Goal: Task Accomplishment & Management: Manage account settings

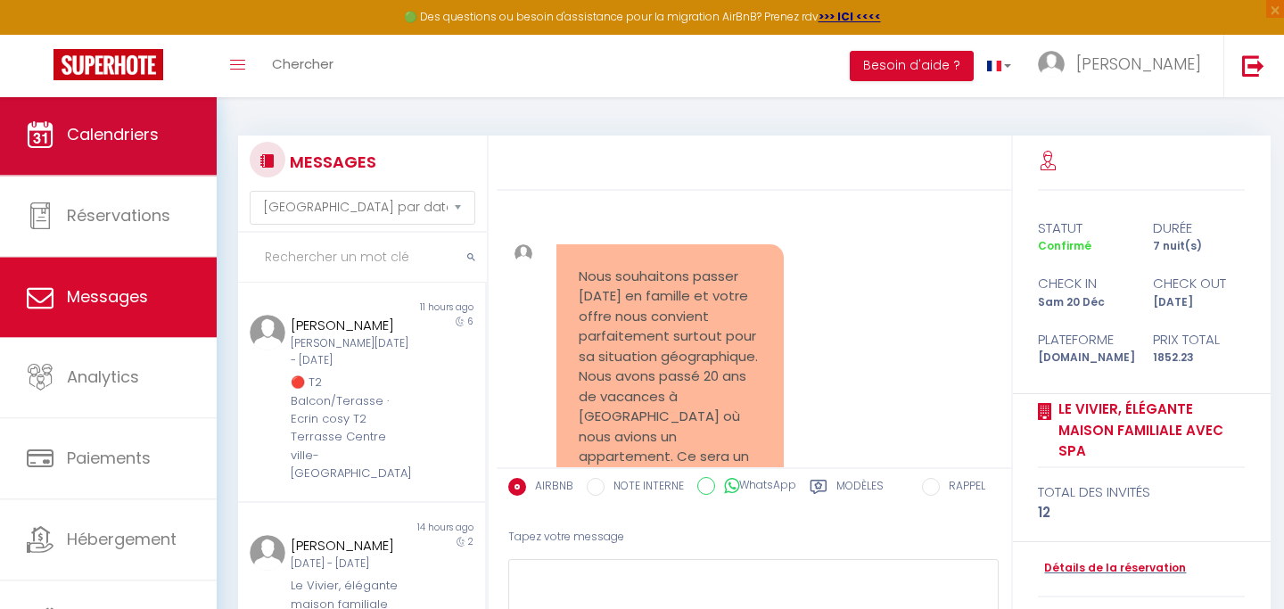
click at [137, 133] on span "Calendriers" at bounding box center [113, 134] width 92 height 22
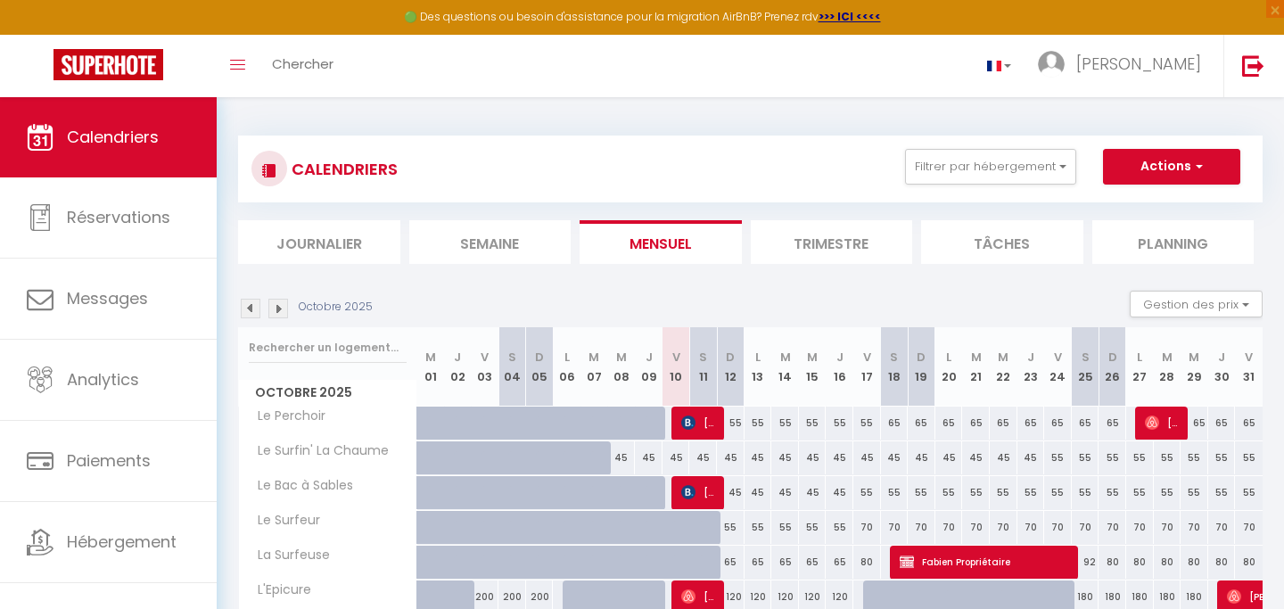
click at [251, 311] on img at bounding box center [251, 309] width 20 height 20
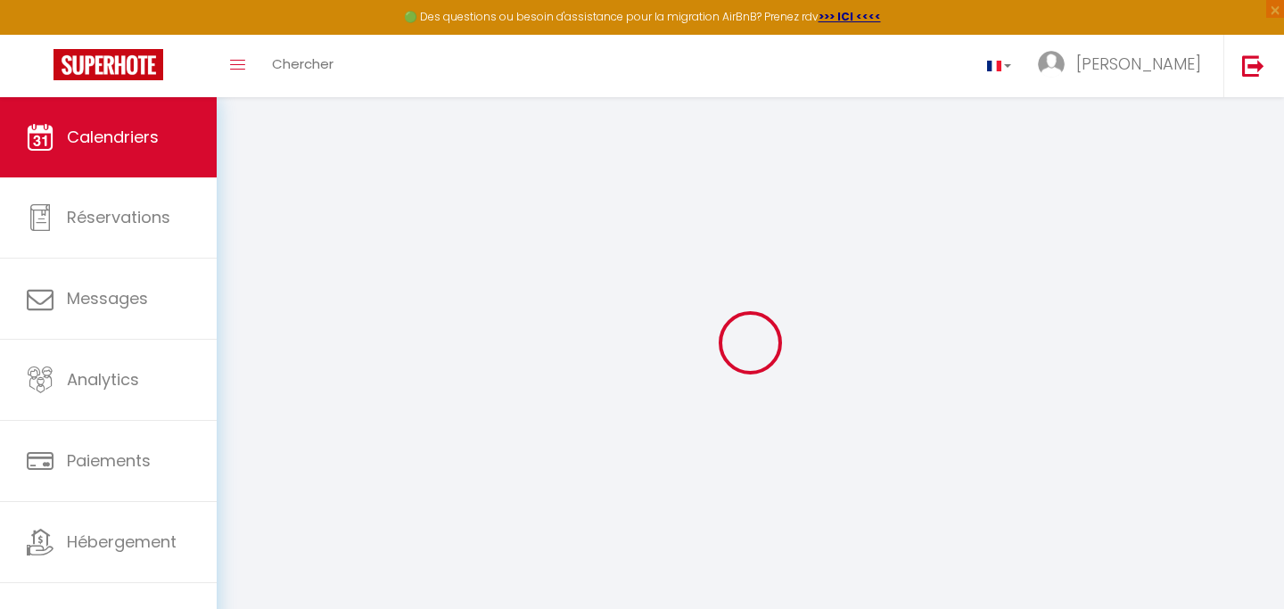
select select
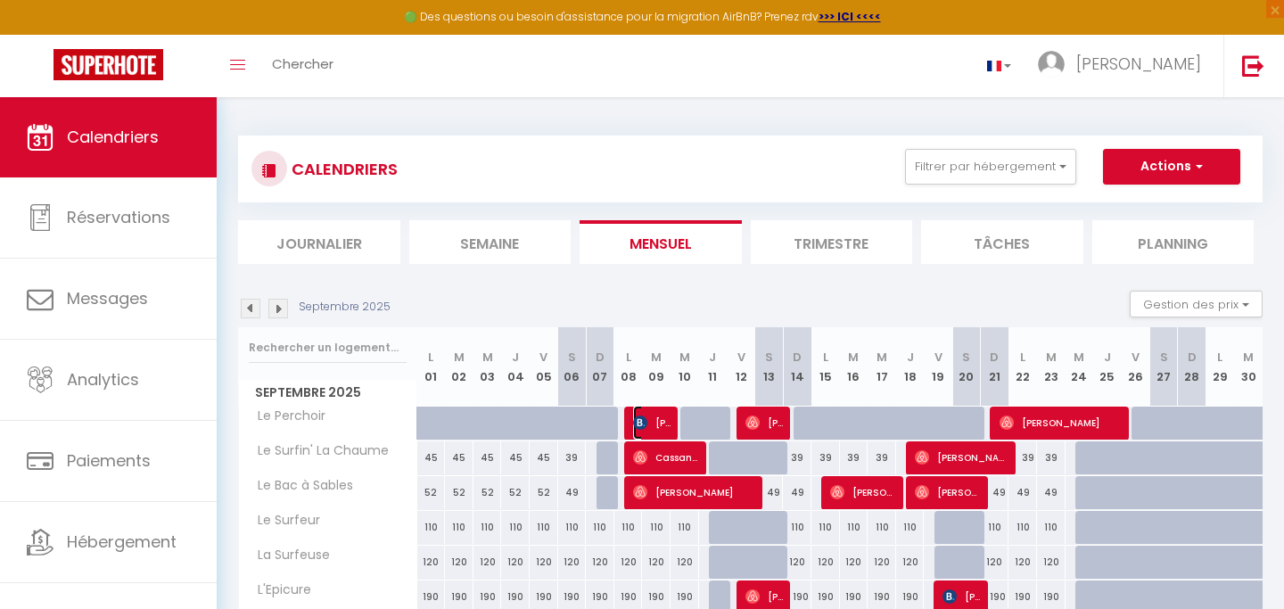
click at [659, 420] on span "[PERSON_NAME]" at bounding box center [652, 423] width 38 height 34
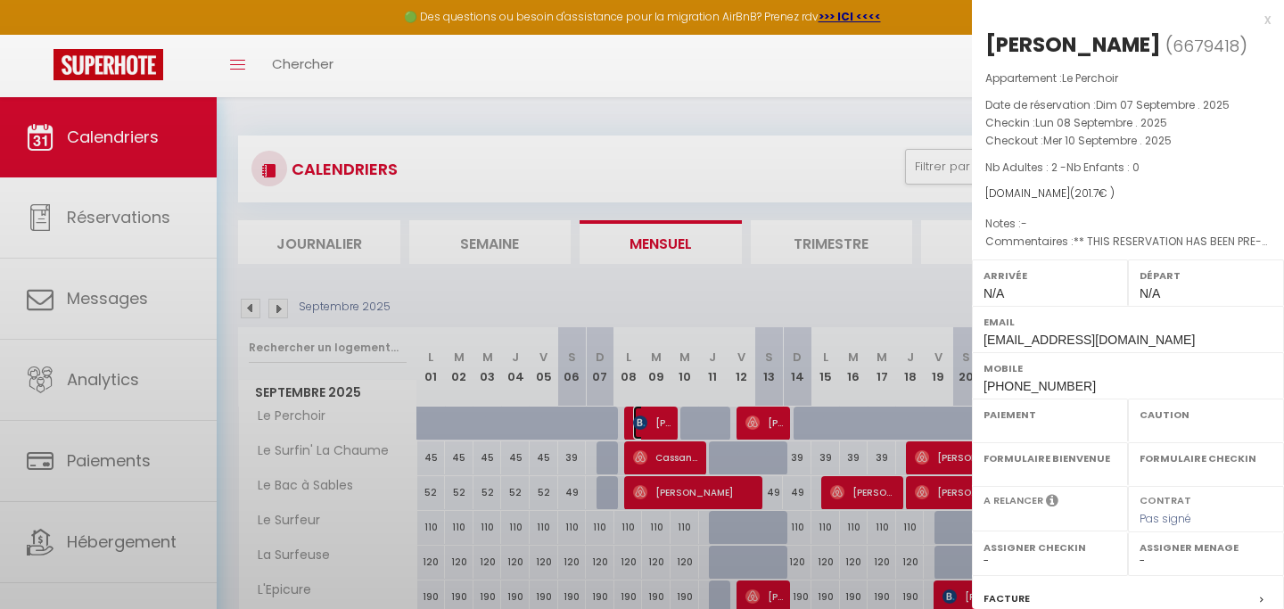
select select "OK"
select select "0"
select select "1"
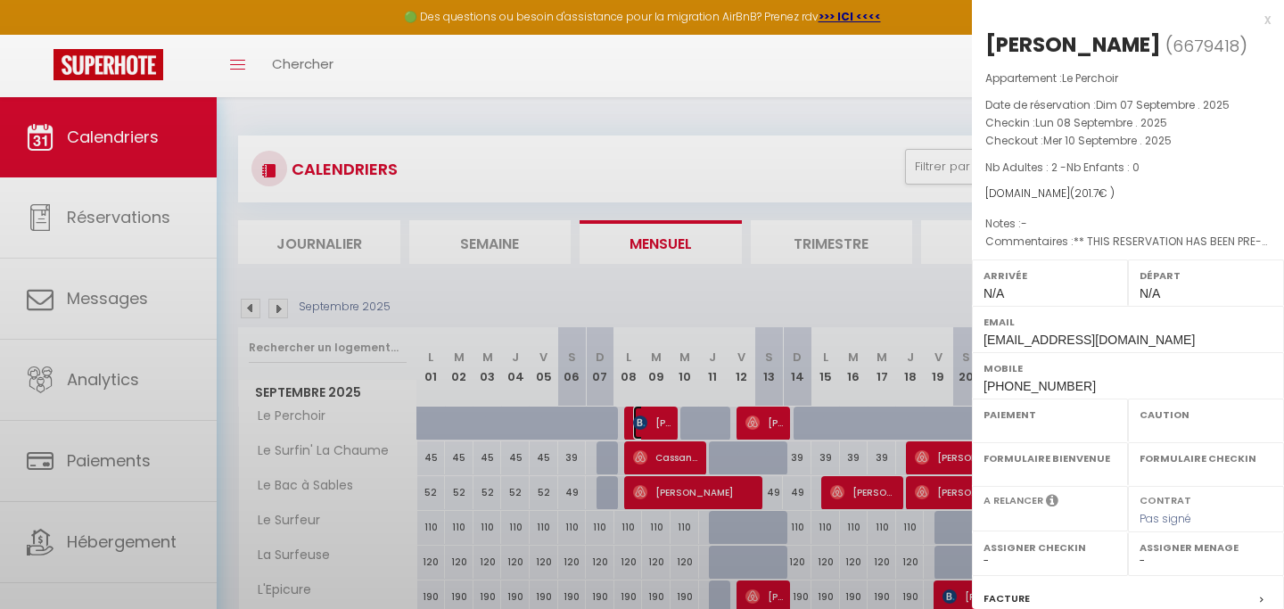
select select
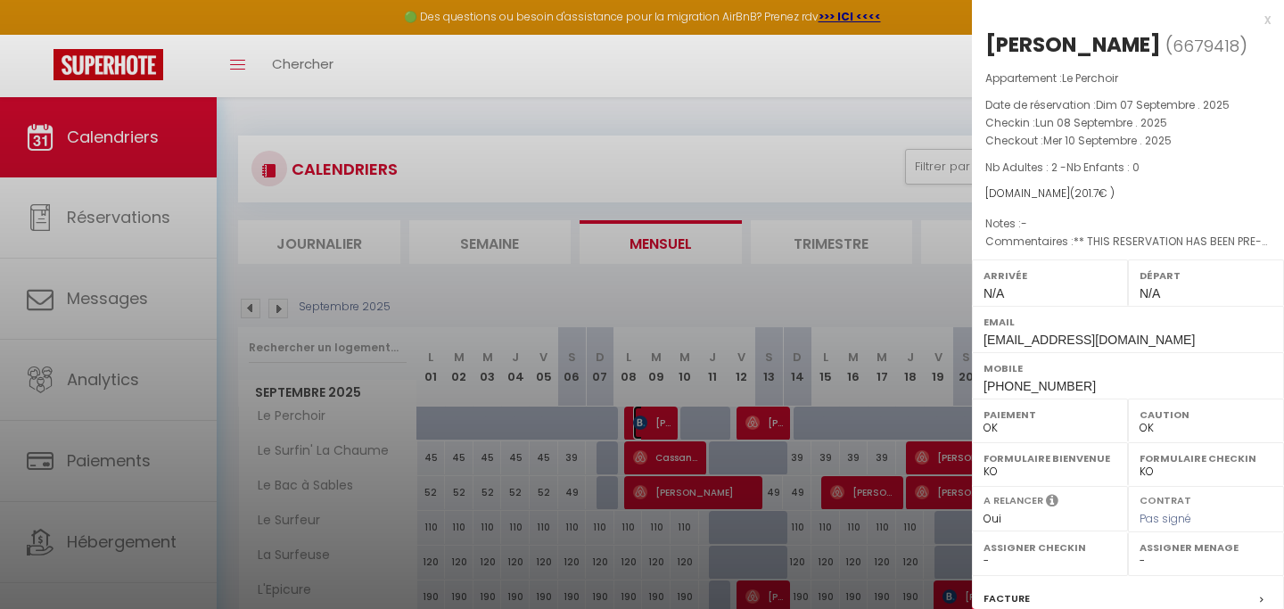
scroll to position [222, 0]
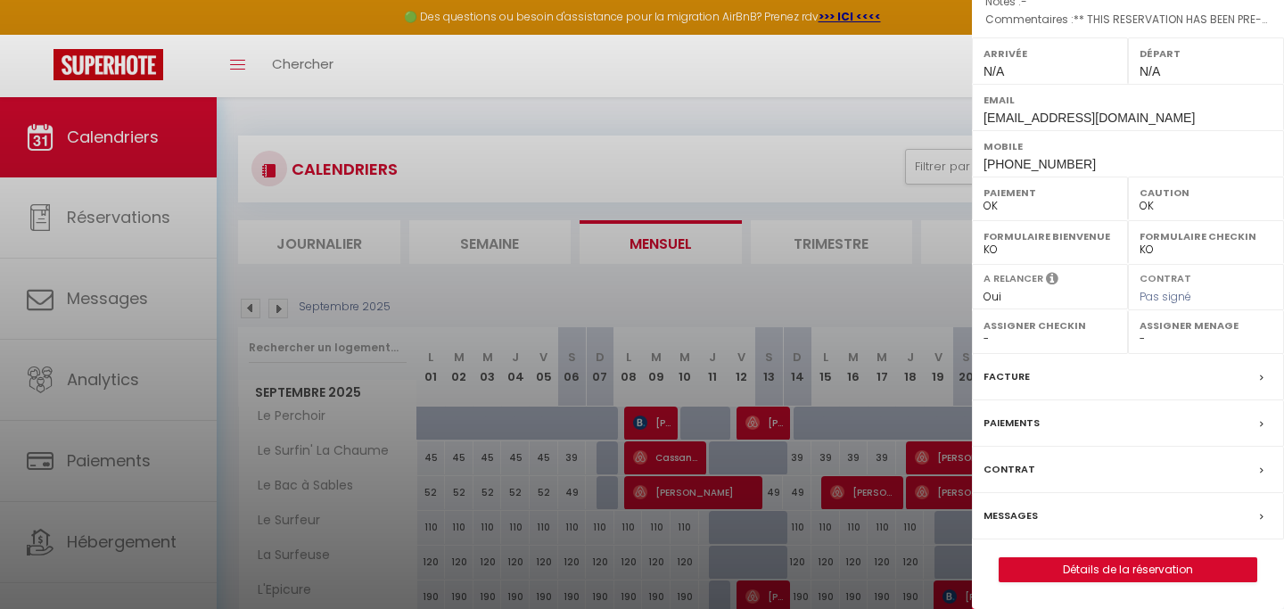
click at [1043, 518] on div "Messages" at bounding box center [1128, 516] width 312 height 46
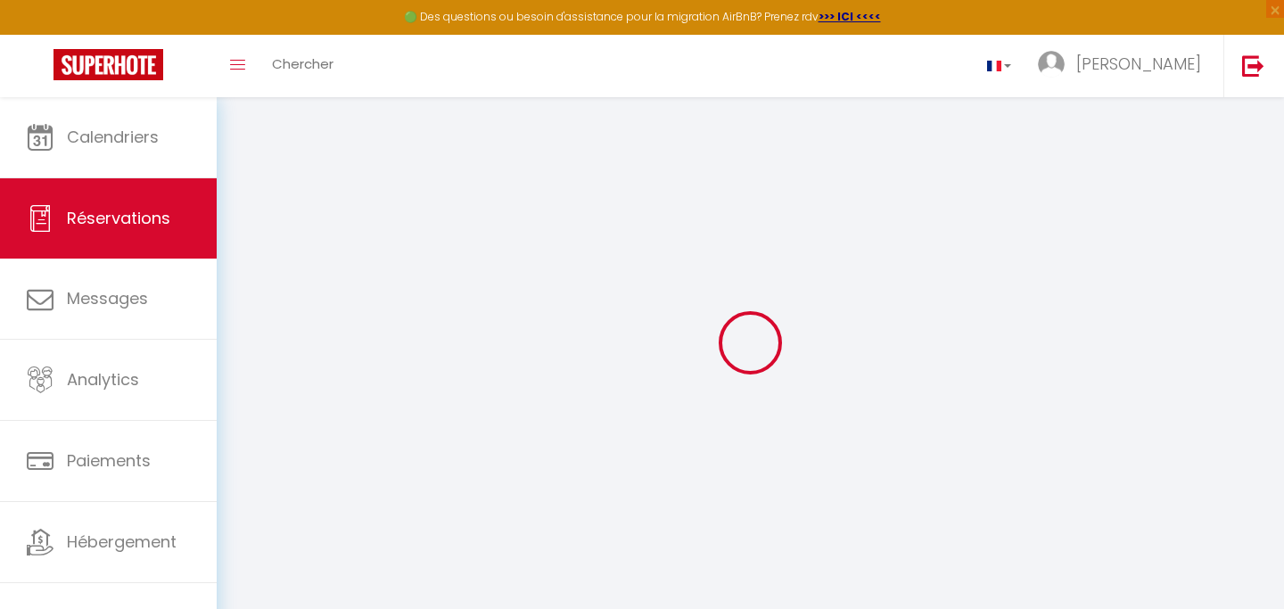
select select
checkbox input "false"
select select
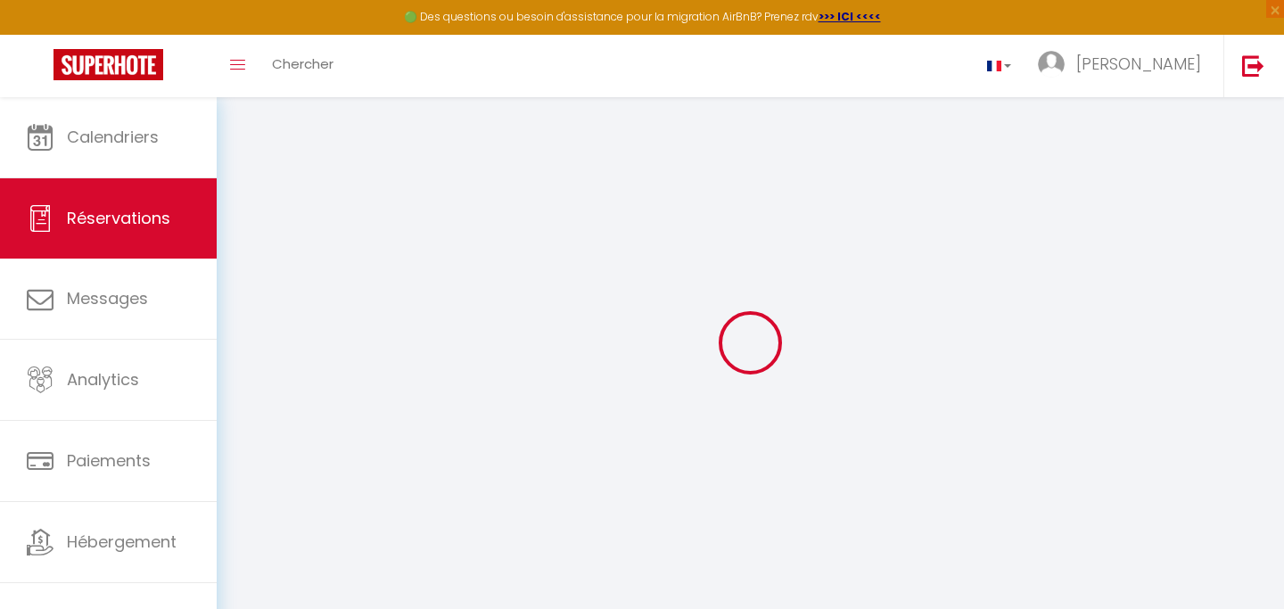
checkbox input "false"
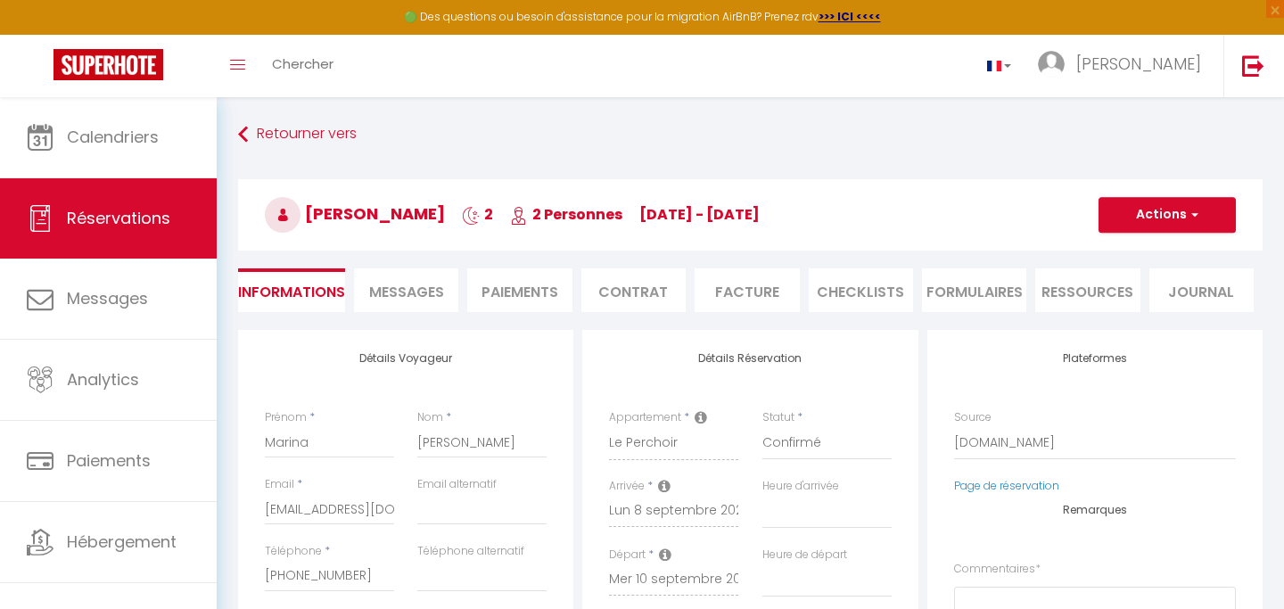
select select
checkbox input "false"
type textarea "** THIS RESERVATION HAS BEEN PRE-PAID ** BOOKING NOTE : Payment charge is EUR 2…"
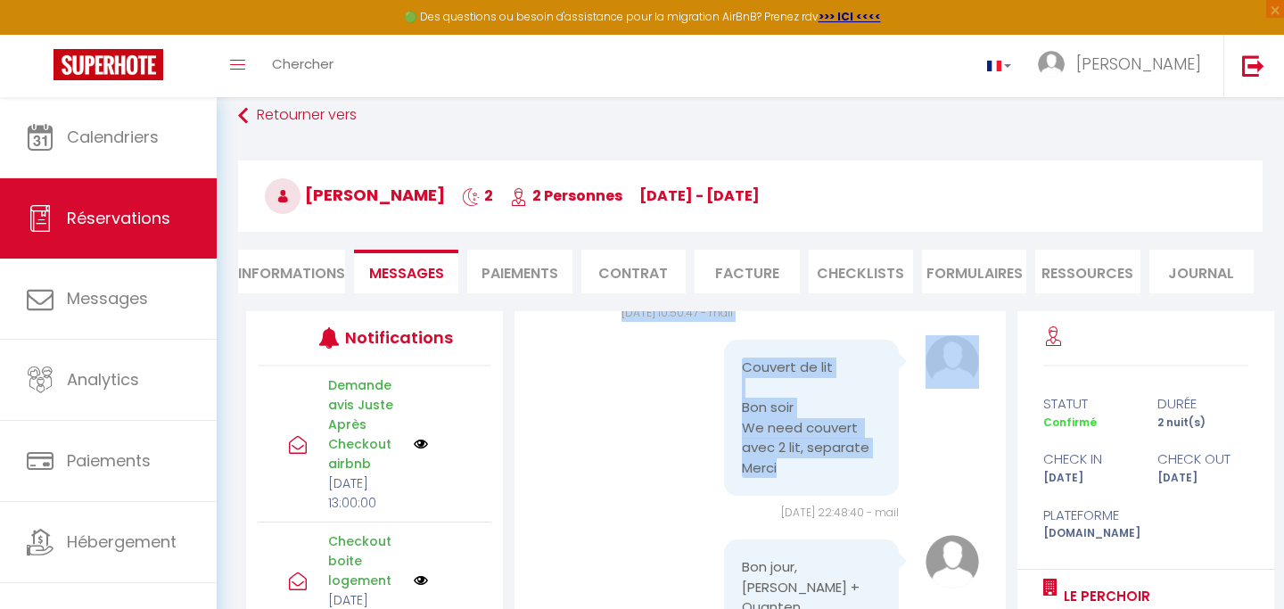
scroll to position [3587, 0]
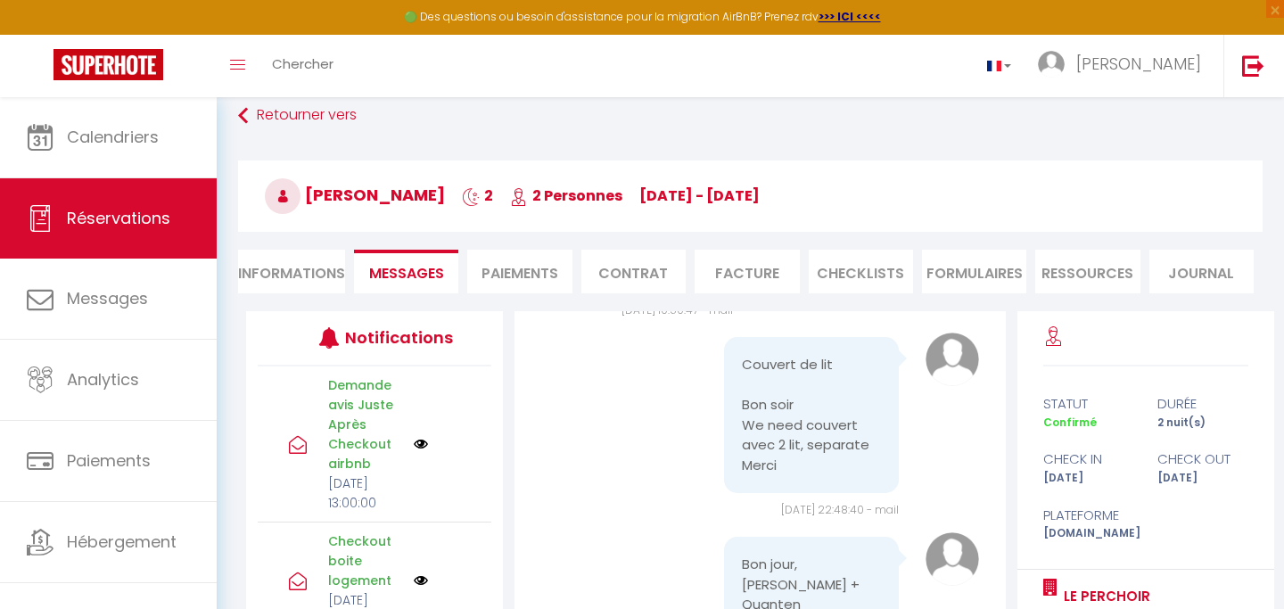
drag, startPoint x: 642, startPoint y: 482, endPoint x: 771, endPoint y: 528, distance: 136.5
copy pre "Loremip Dolors, Ametc adipis elitsedd ei temp incid utla et dolo magnaali en Ad…"
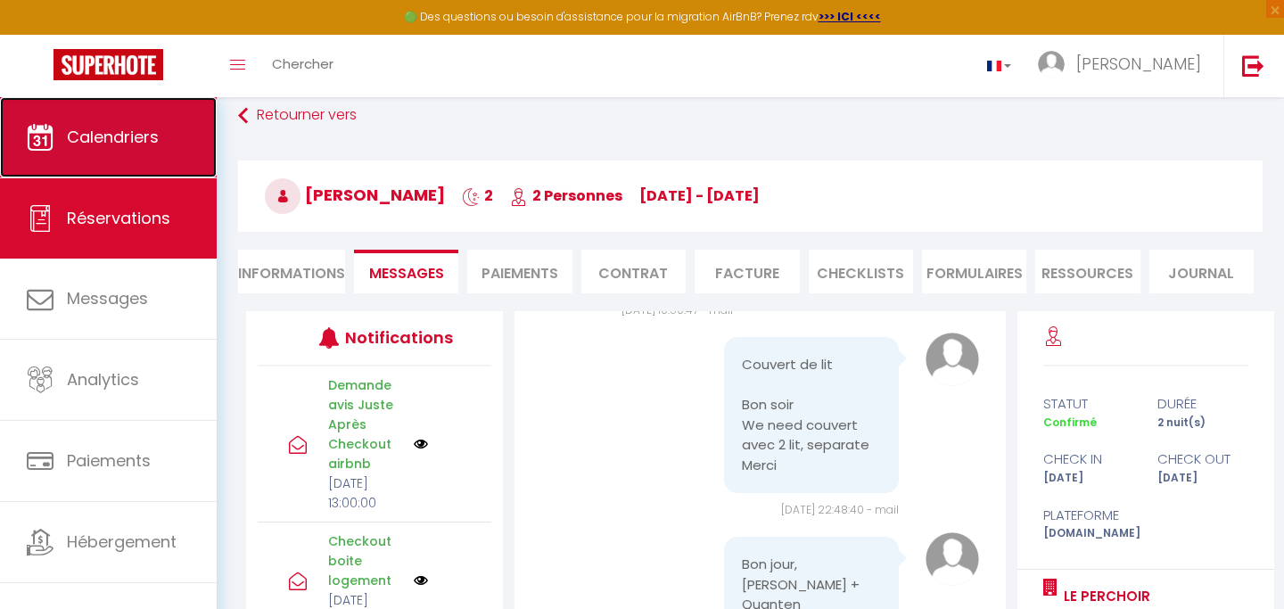
click at [121, 147] on span "Calendriers" at bounding box center [113, 137] width 92 height 22
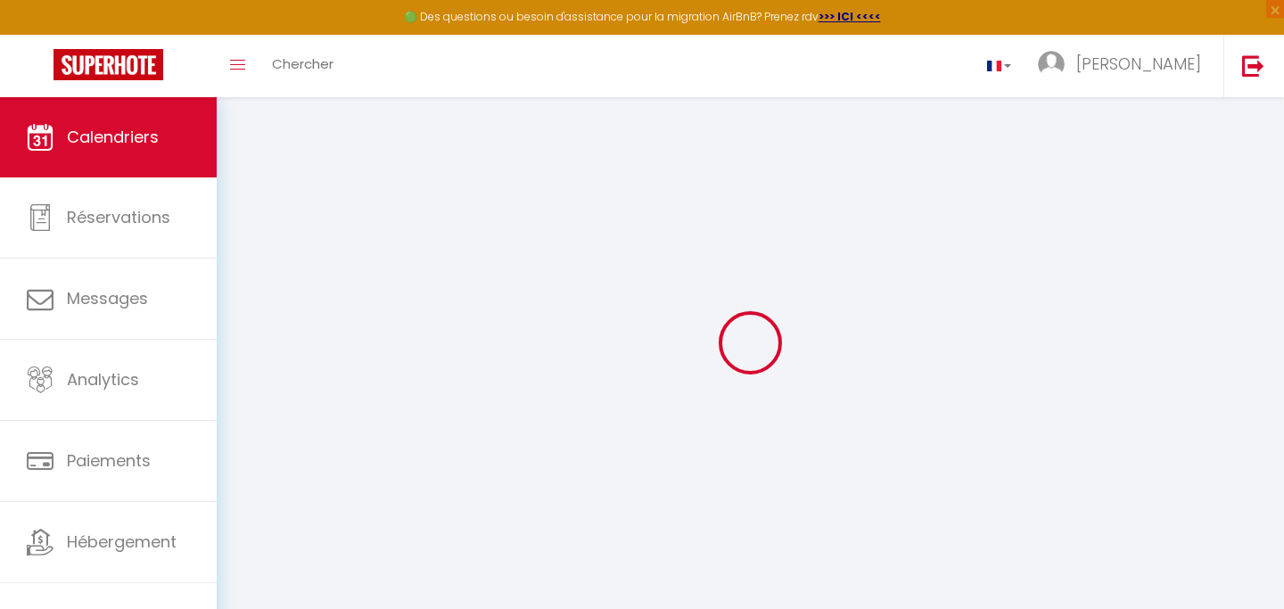
select select
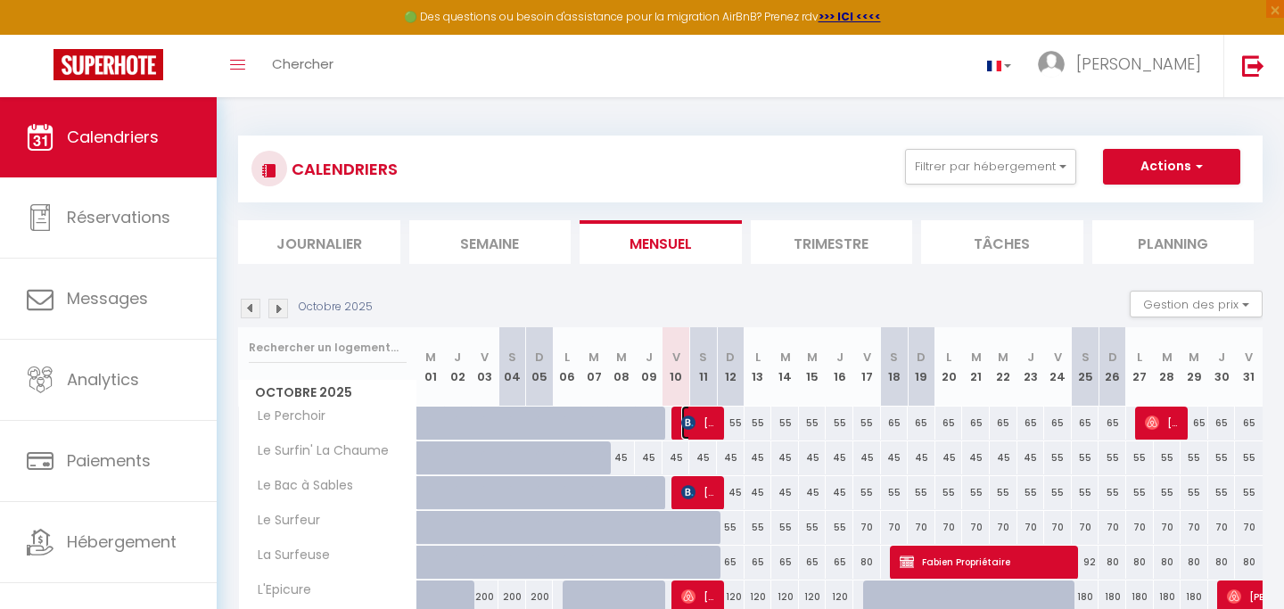
click at [703, 424] on span "[PERSON_NAME]" at bounding box center [699, 423] width 37 height 34
select select "OK"
select select "KO"
select select "0"
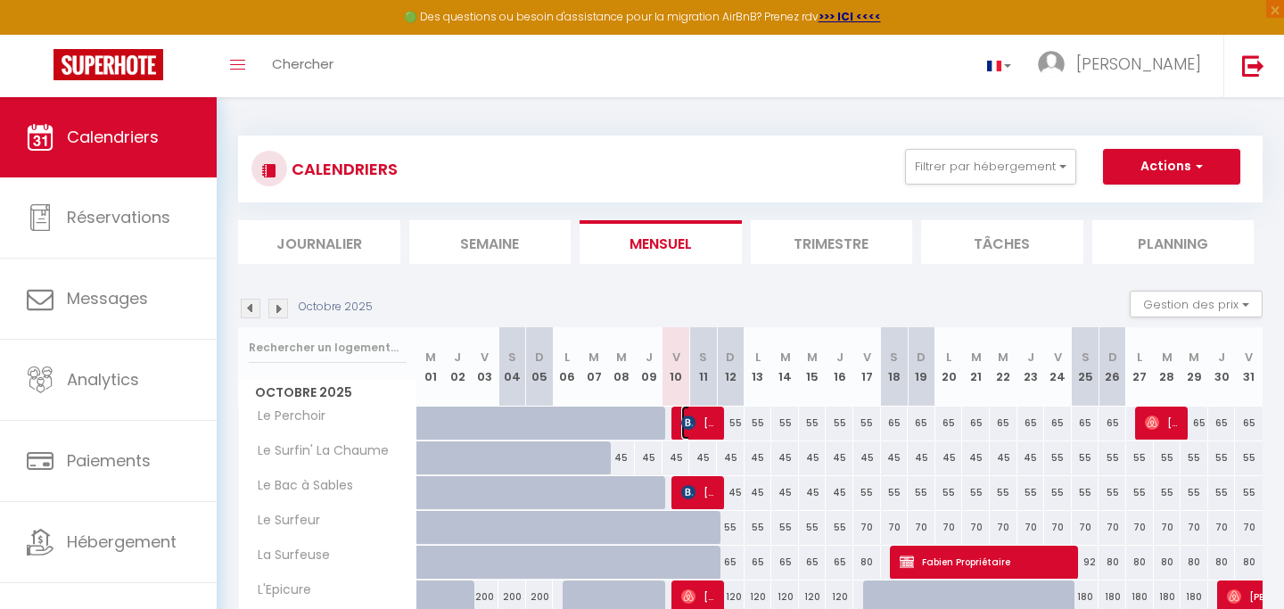
select select "1"
select select
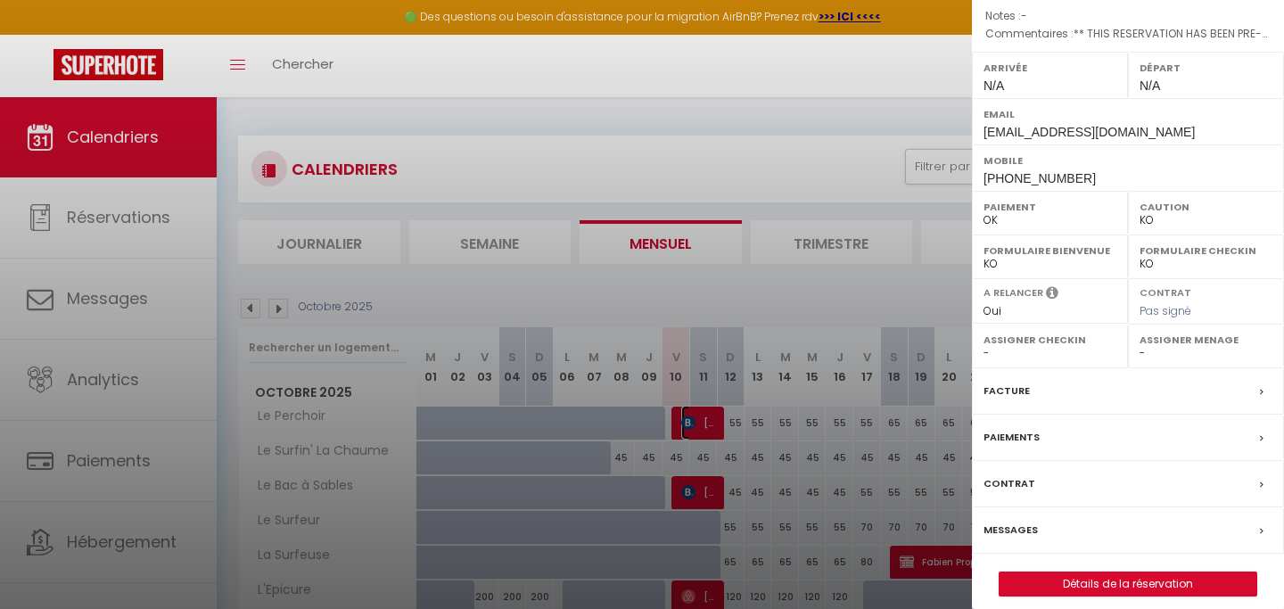
scroll to position [251, 0]
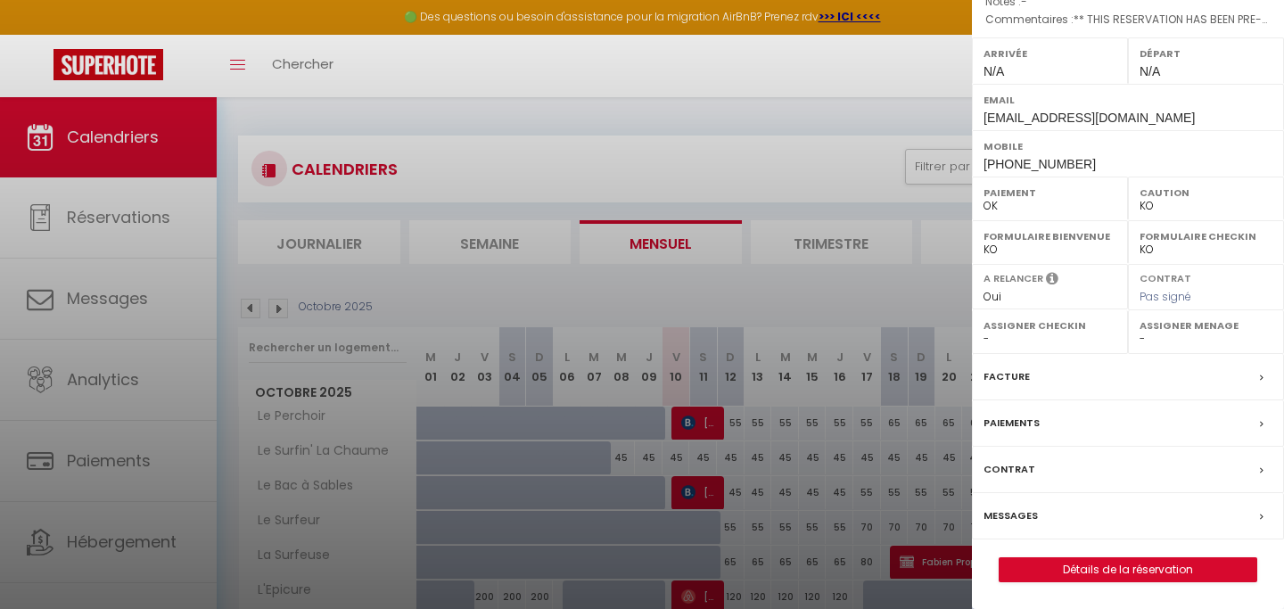
click at [1058, 515] on div "Messages" at bounding box center [1128, 516] width 312 height 46
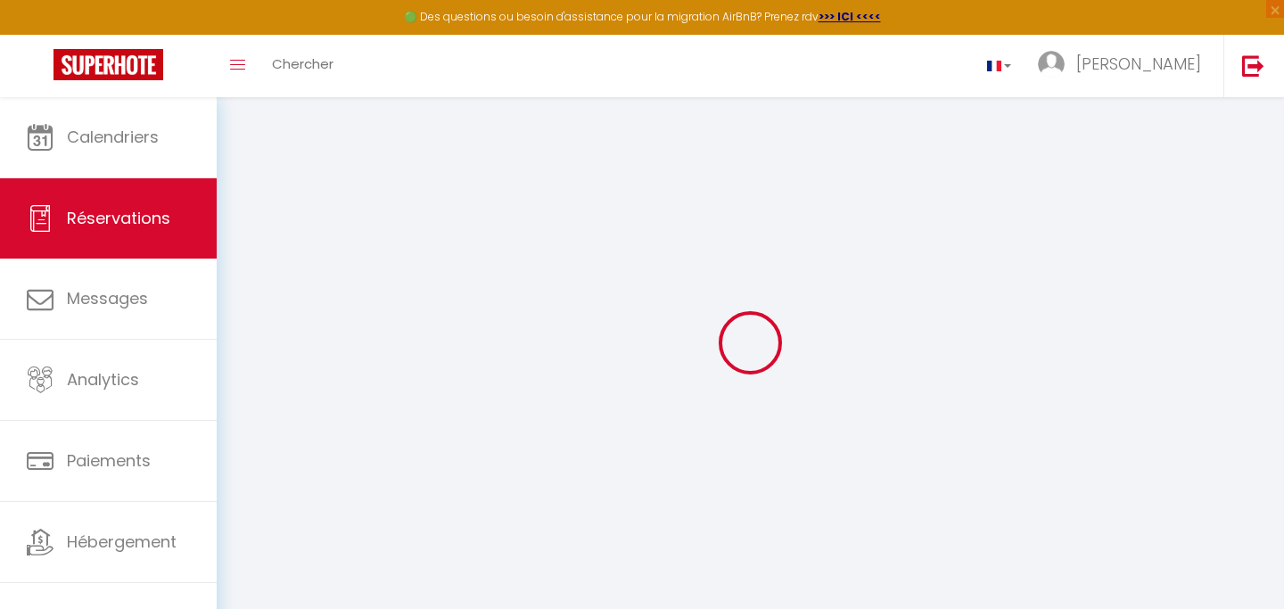
select select
checkbox input "false"
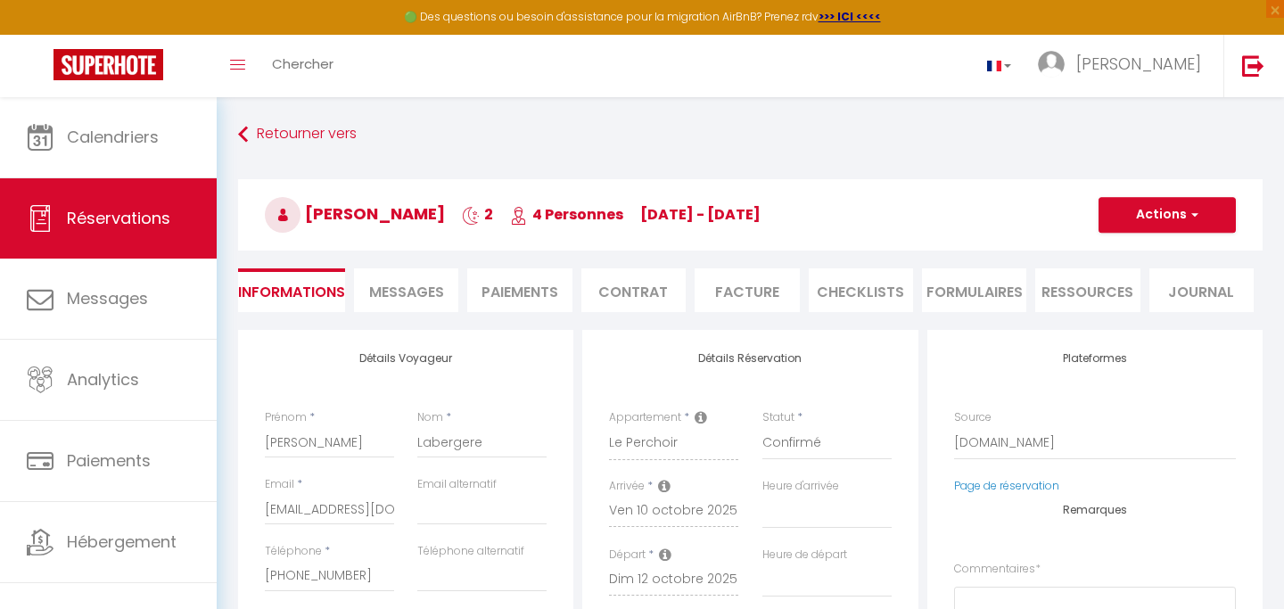
select select
checkbox input "false"
type textarea "** THIS RESERVATION HAS BEEN PRE-PAID ** BOOKING NOTE : Payment charge is EUR 2…"
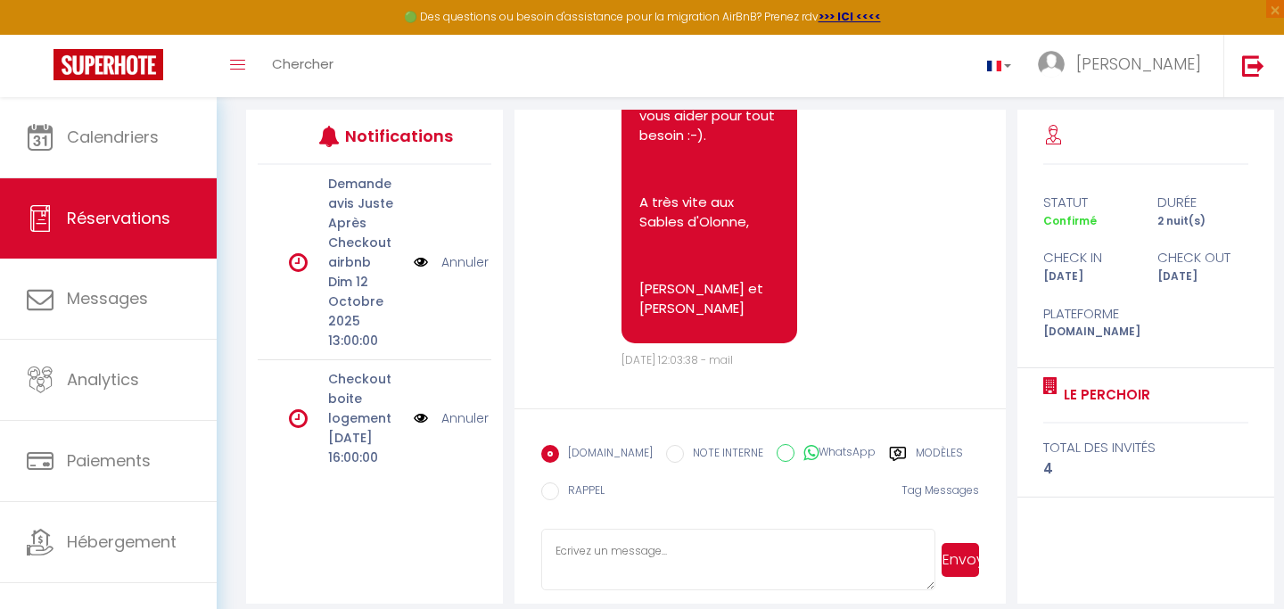
scroll to position [222, 0]
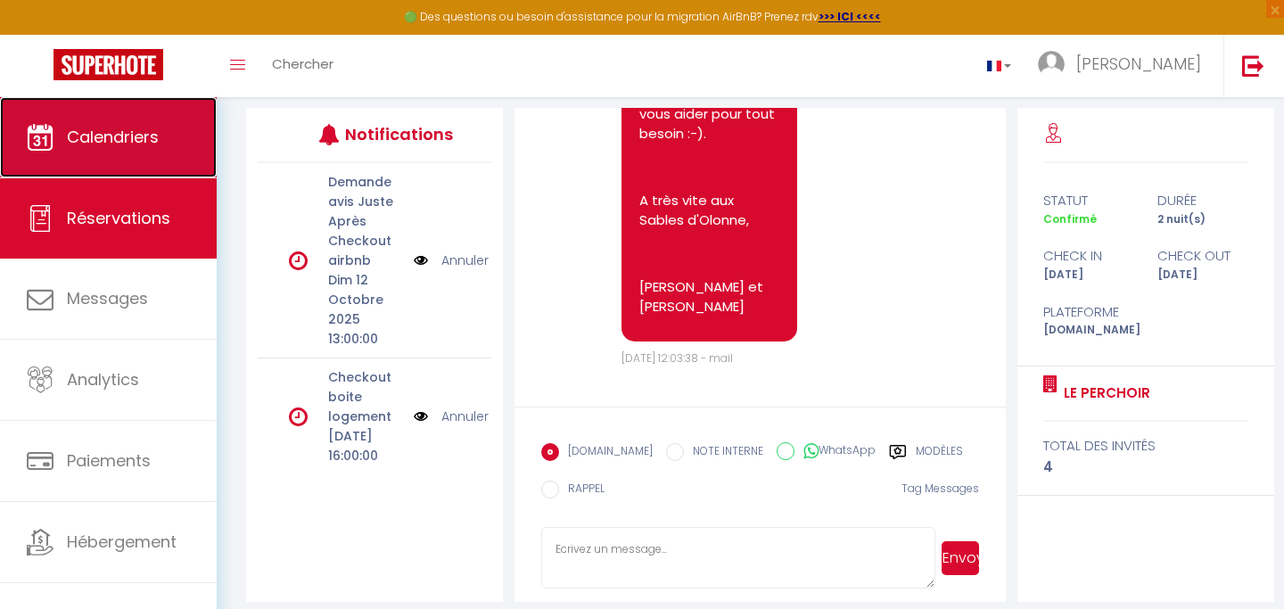
click at [153, 141] on span "Calendriers" at bounding box center [113, 137] width 92 height 22
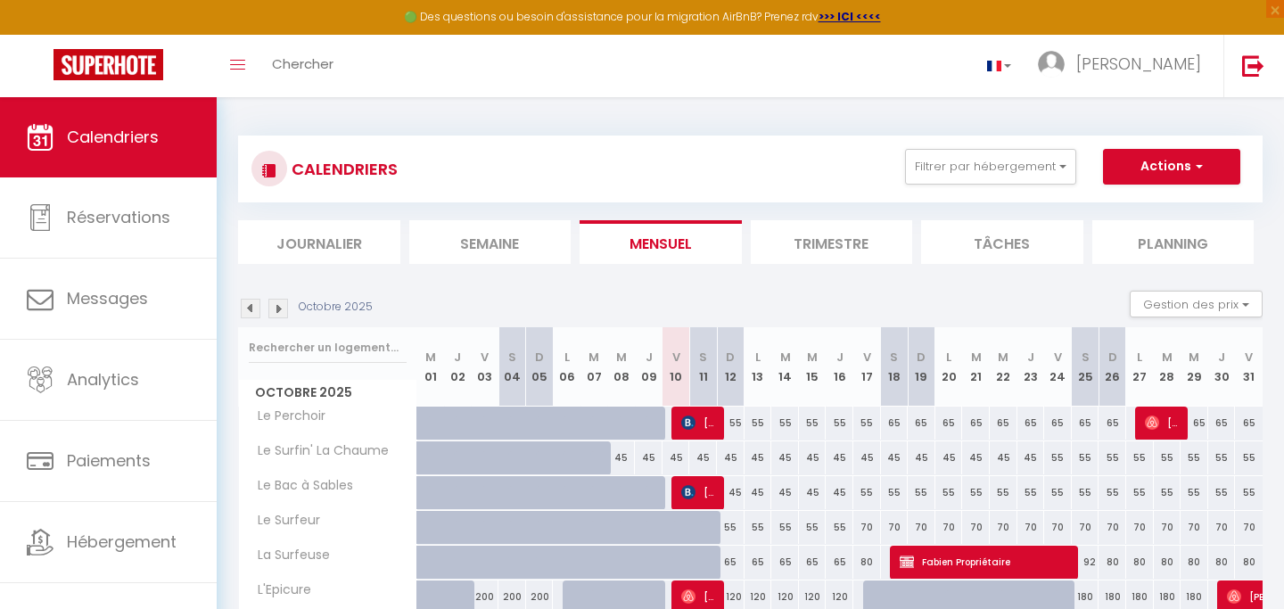
click at [318, 249] on li "Journalier" at bounding box center [319, 242] width 162 height 44
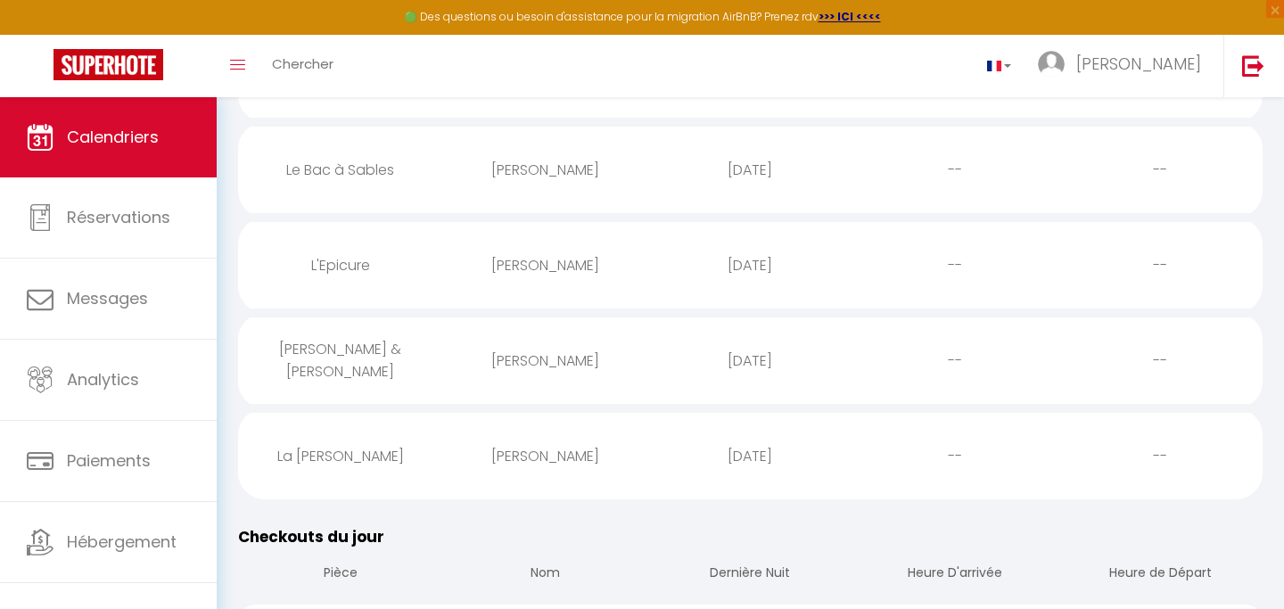
scroll to position [379, 0]
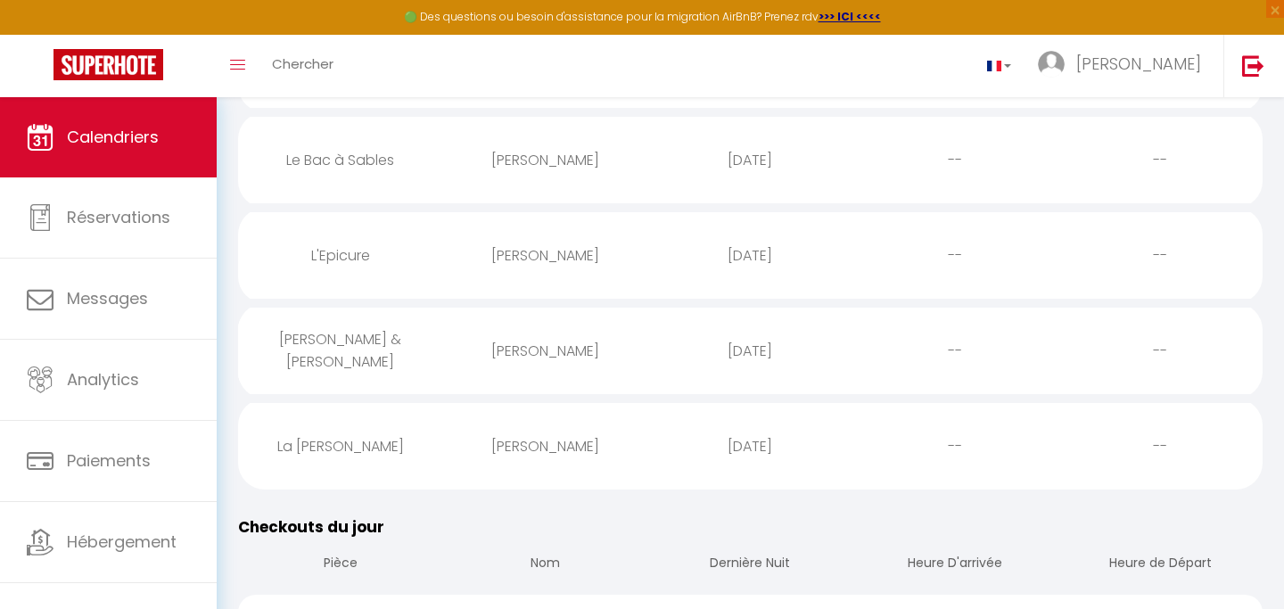
click at [447, 442] on div "[PERSON_NAME]" at bounding box center [545, 446] width 205 height 58
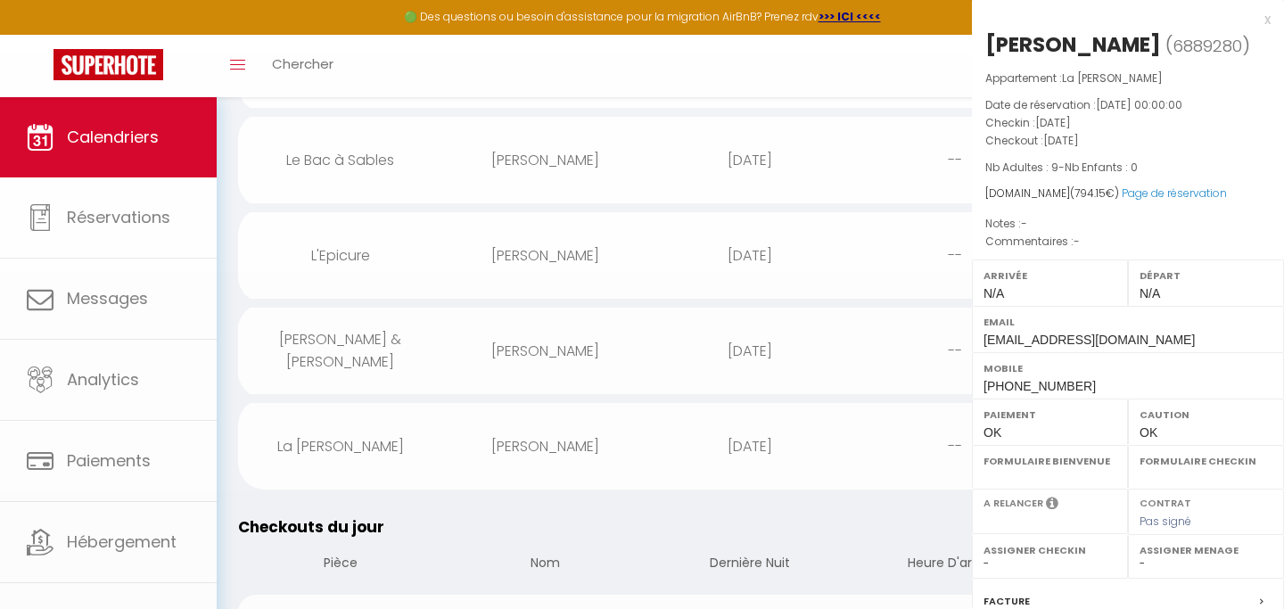
select select "0"
select select "1"
select select
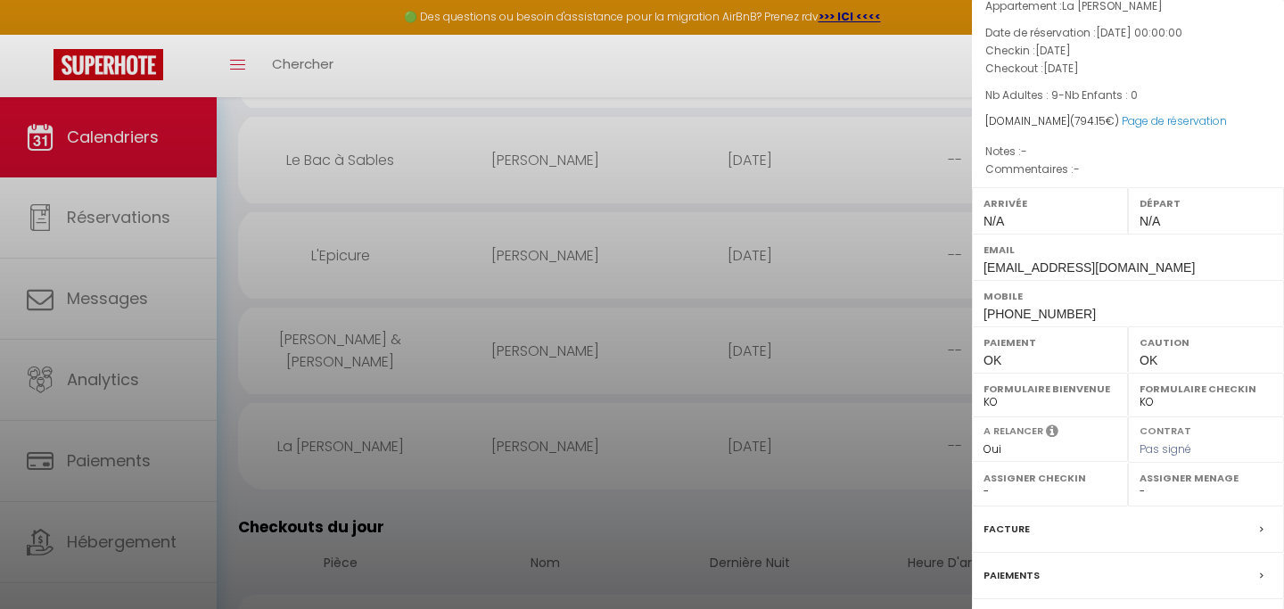
scroll to position [0, 0]
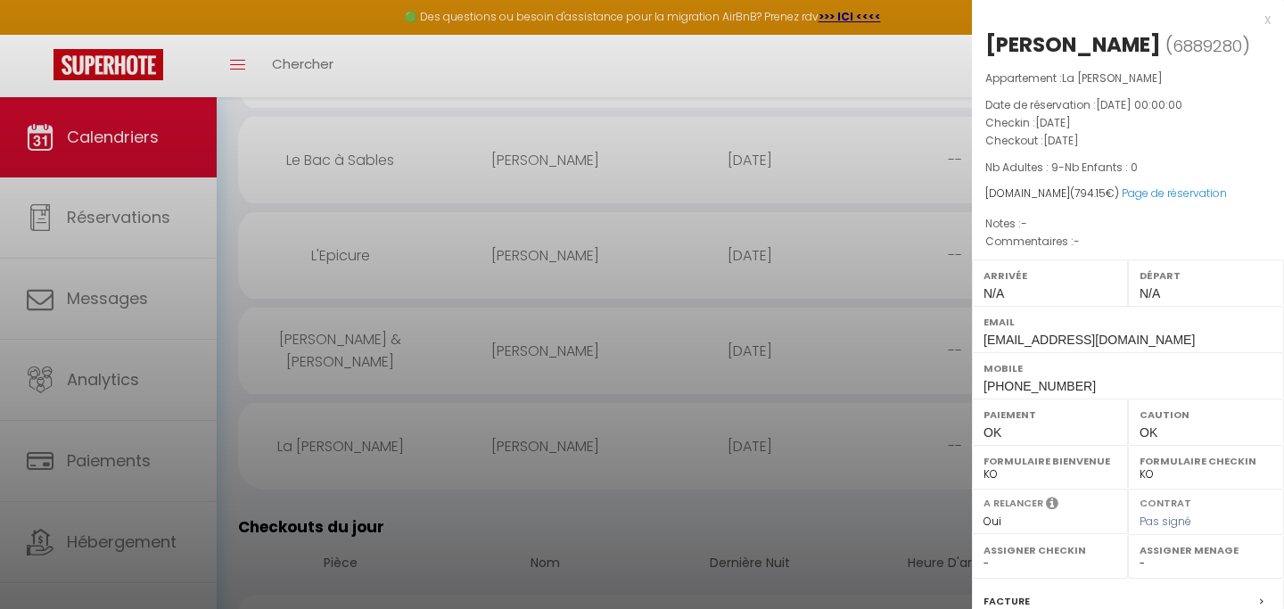
click at [412, 194] on div at bounding box center [642, 304] width 1284 height 609
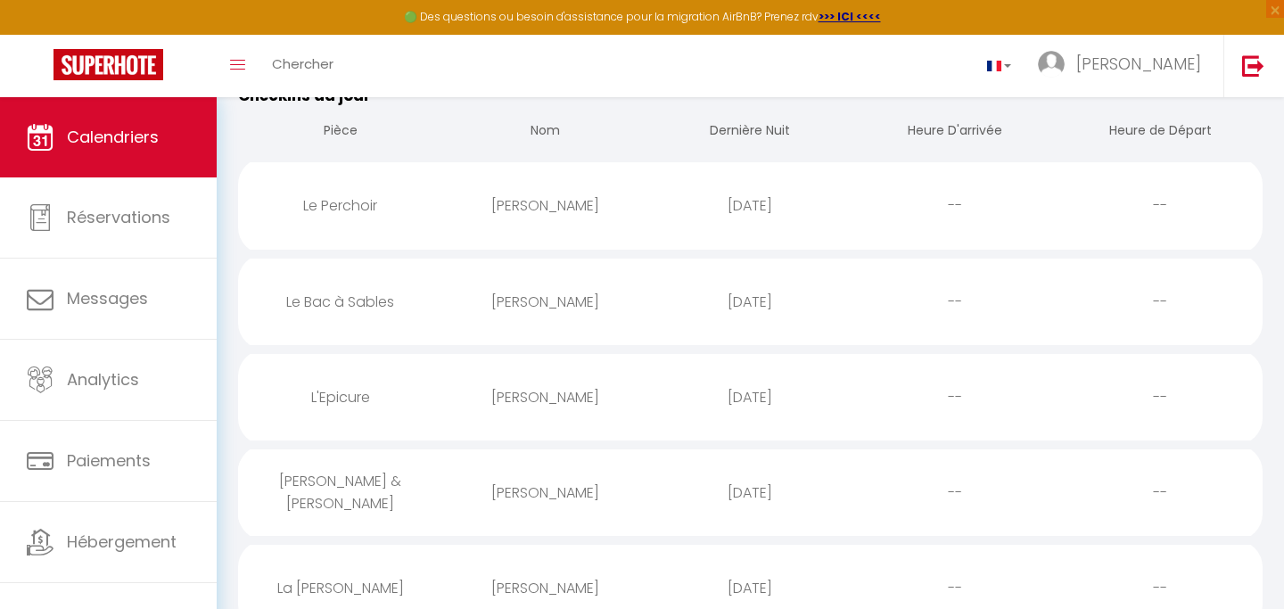
scroll to position [235, 0]
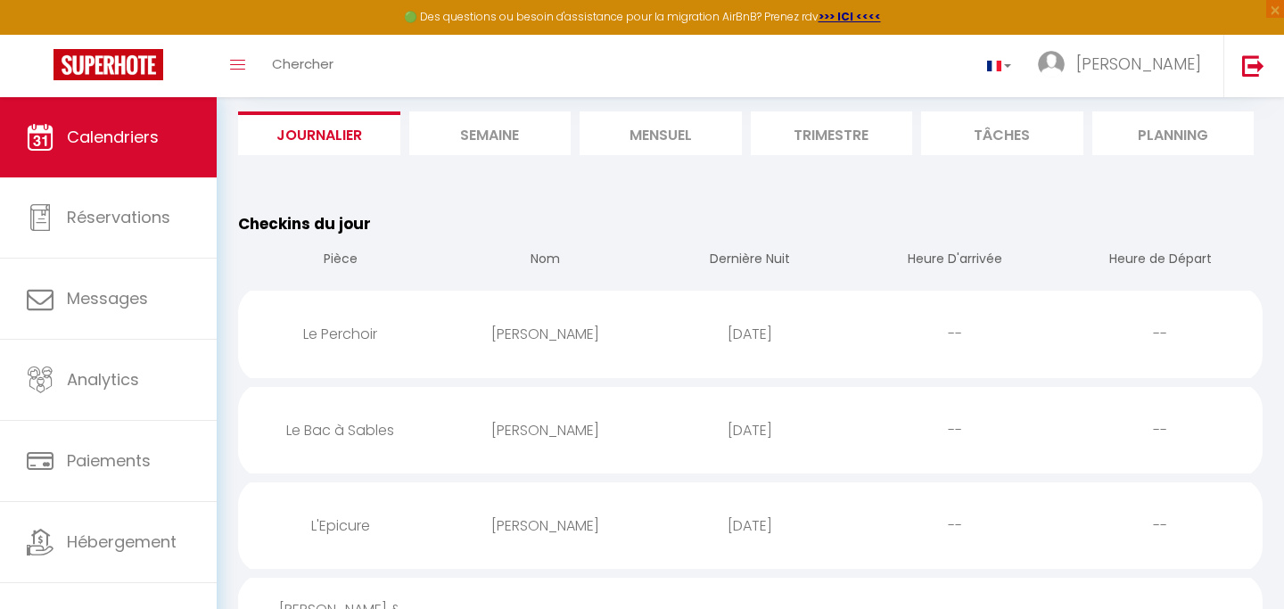
click at [654, 127] on li "Mensuel" at bounding box center [661, 133] width 162 height 44
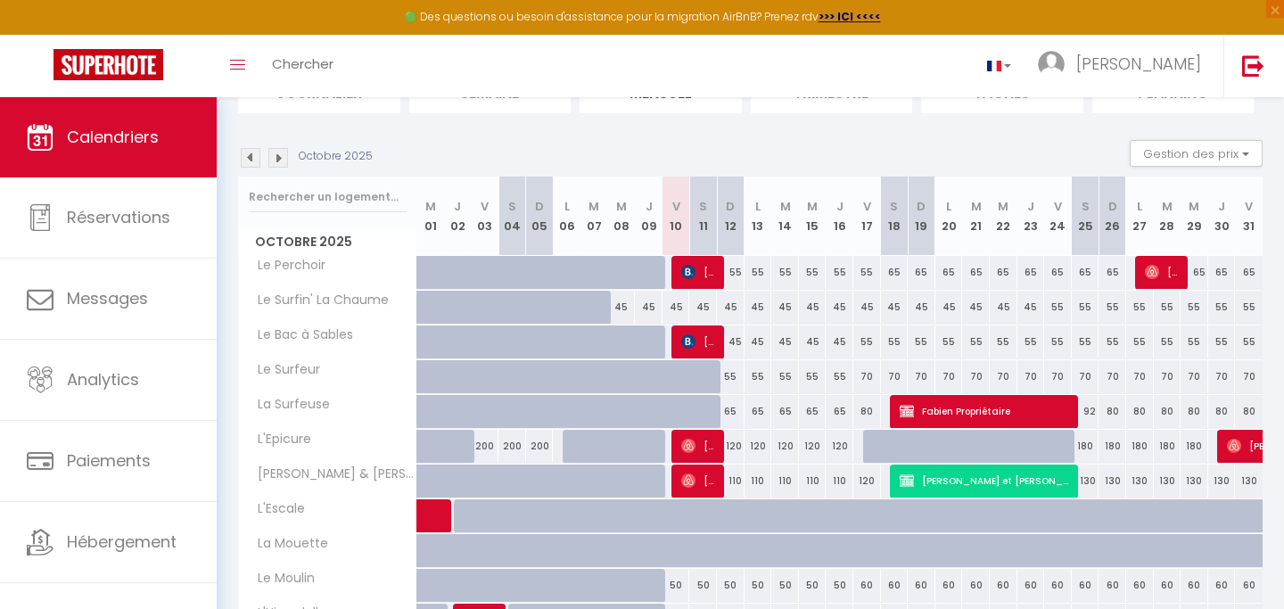
scroll to position [163, 0]
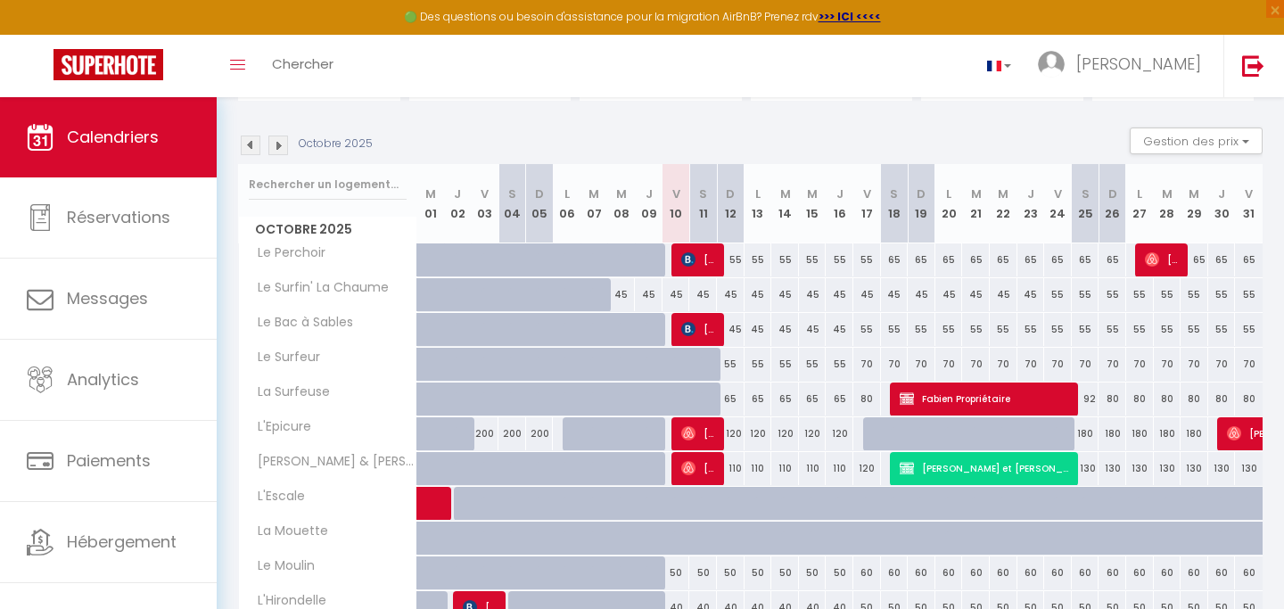
click at [248, 144] on img at bounding box center [251, 146] width 20 height 20
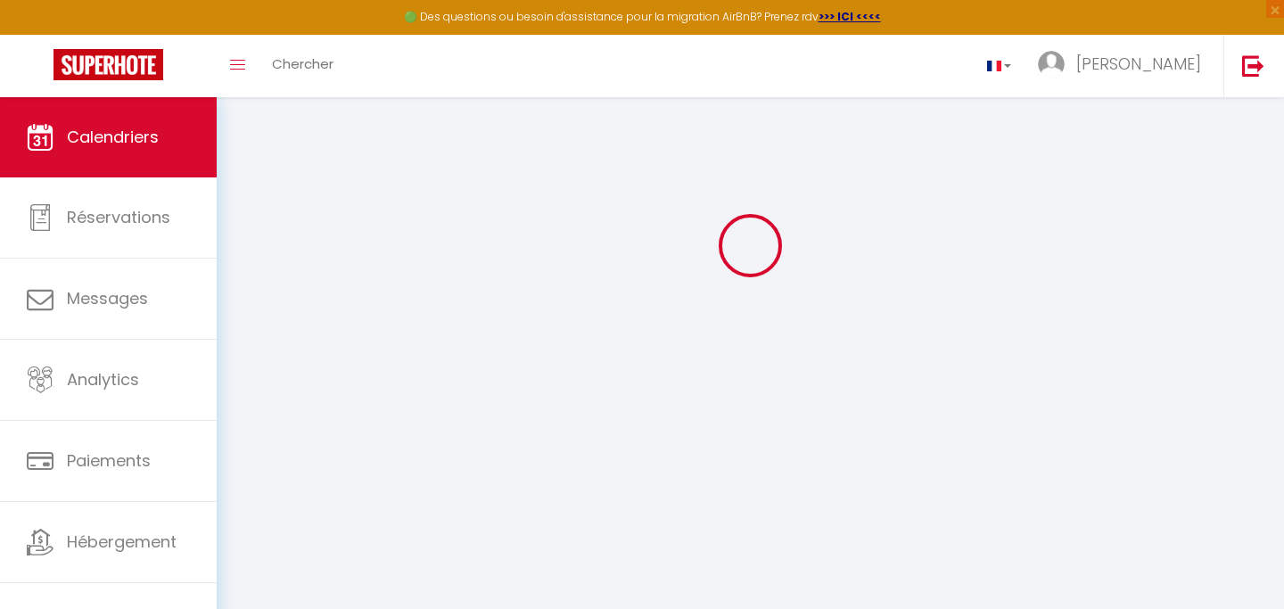
scroll to position [97, 0]
select select
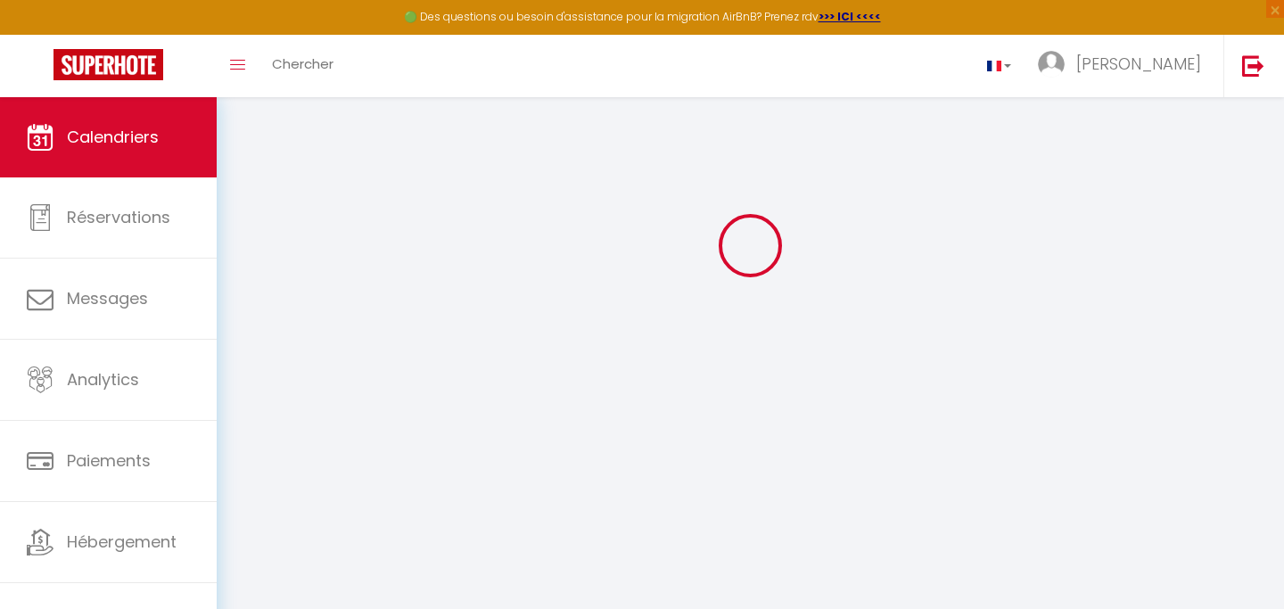
select select
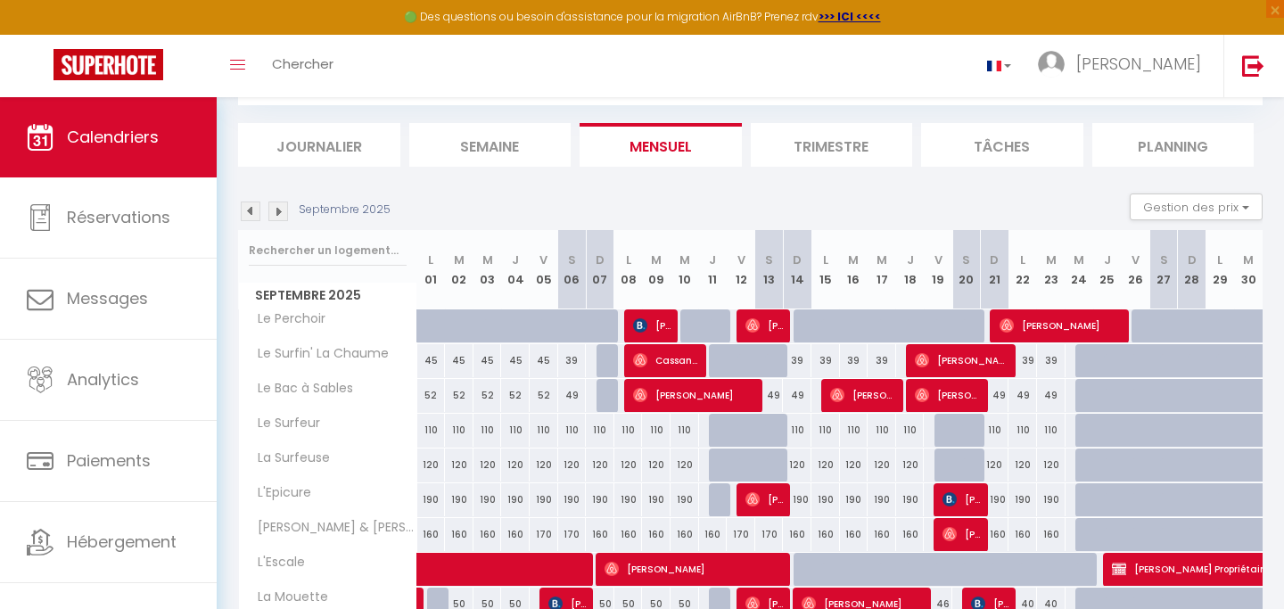
scroll to position [163, 0]
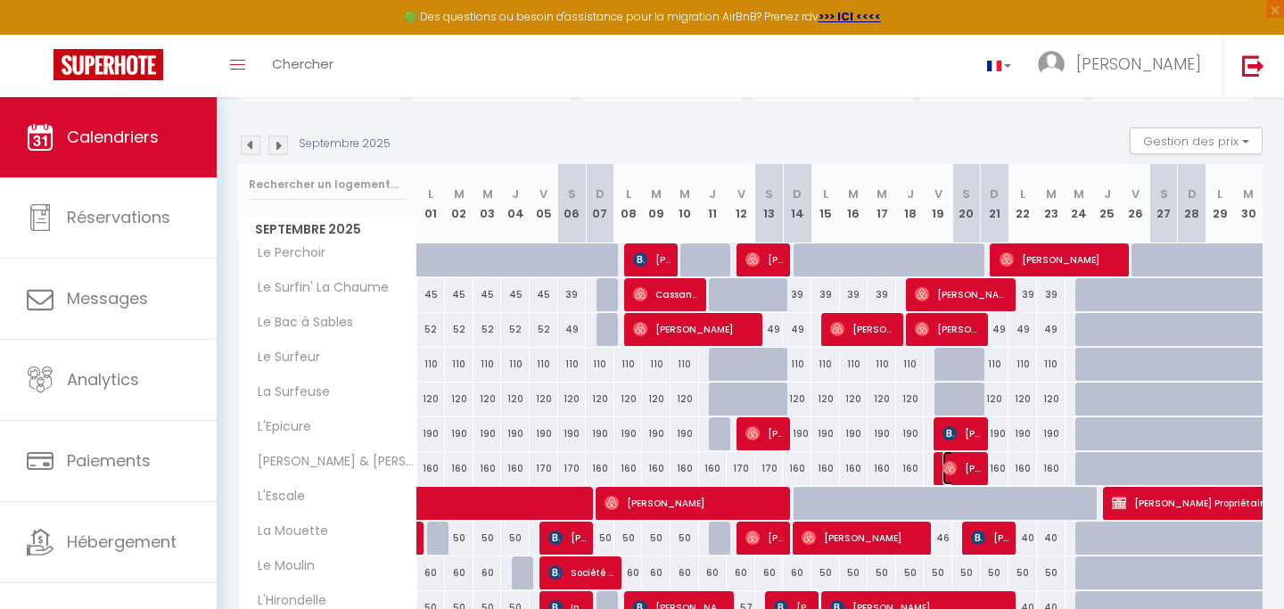
click at [969, 474] on span "[PERSON_NAME]" at bounding box center [962, 468] width 38 height 34
select select "OK"
select select "0"
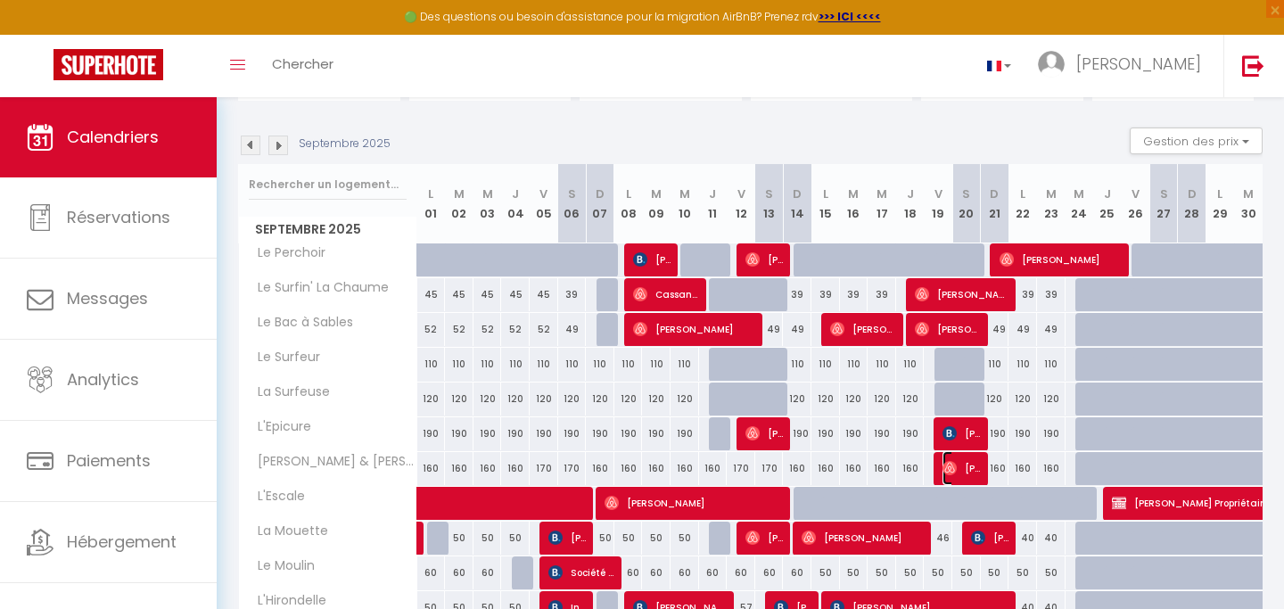
select select "1"
select select
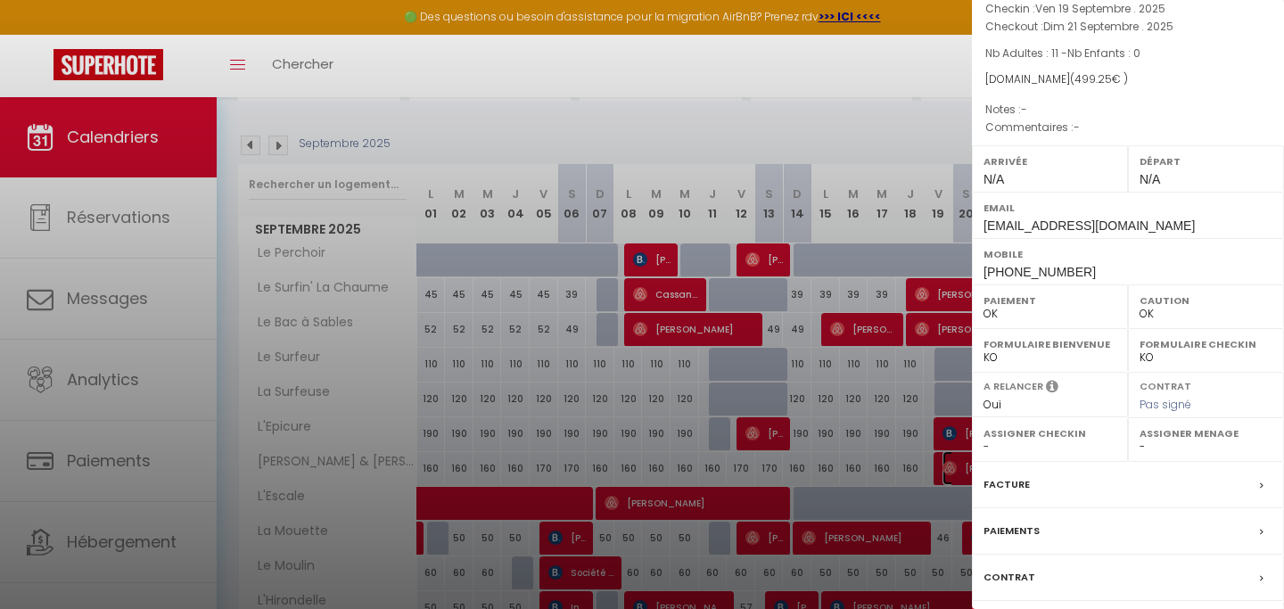
scroll to position [251, 0]
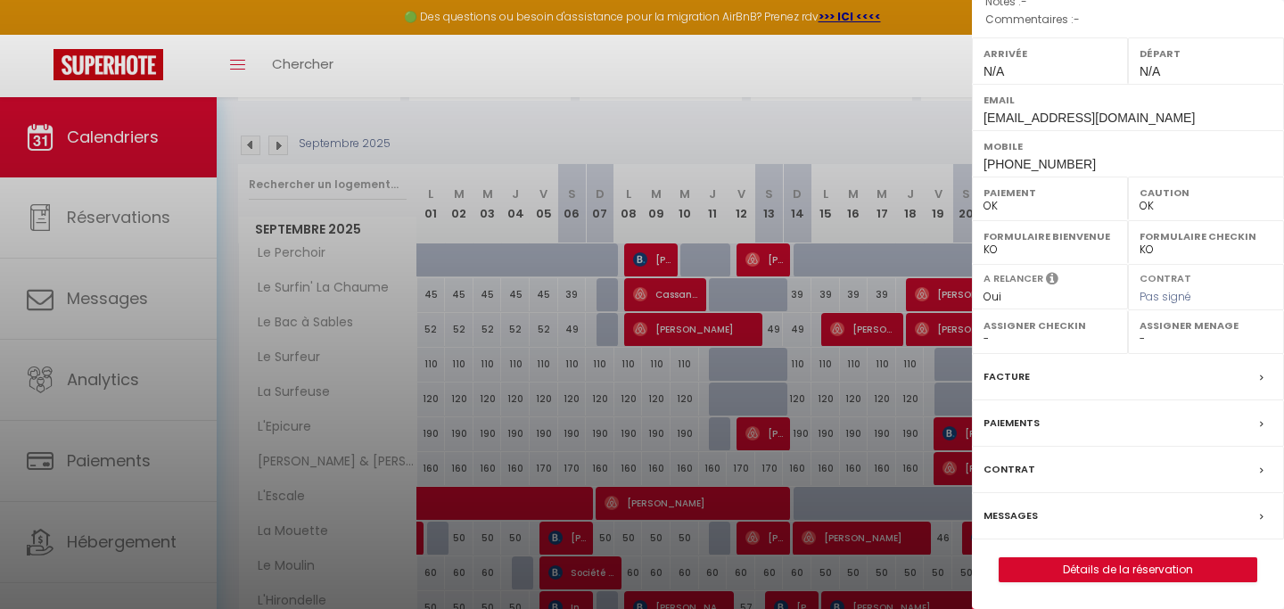
click at [1093, 520] on div "Messages" at bounding box center [1128, 516] width 312 height 46
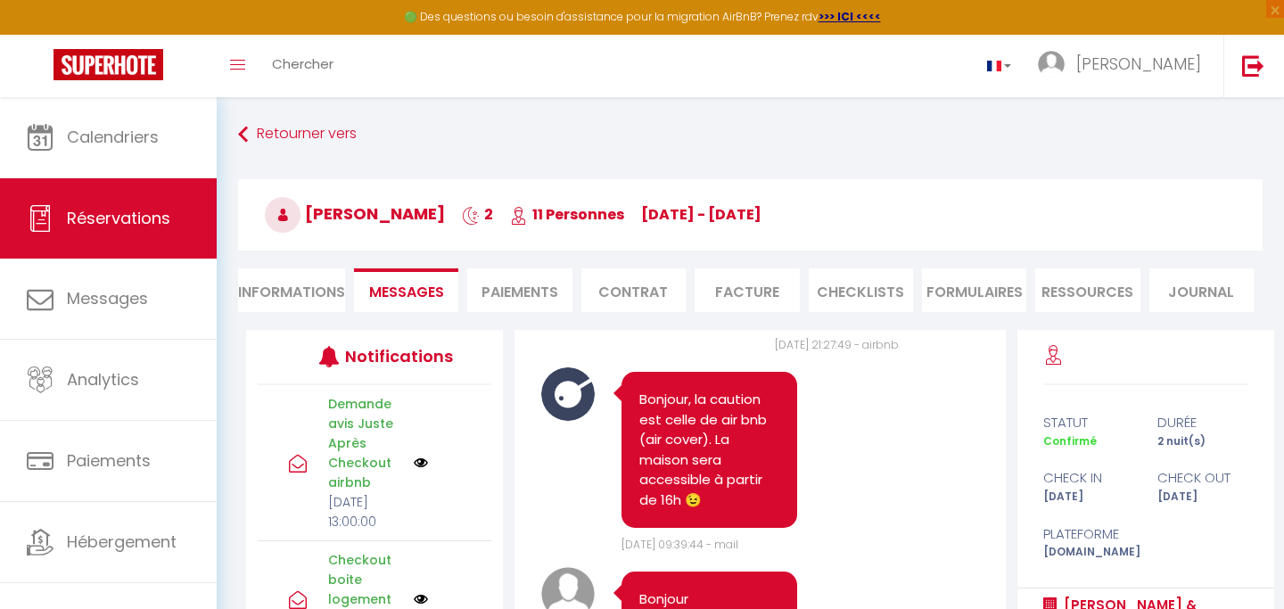
scroll to position [5673, 0]
